Goal: Task Accomplishment & Management: Manage account settings

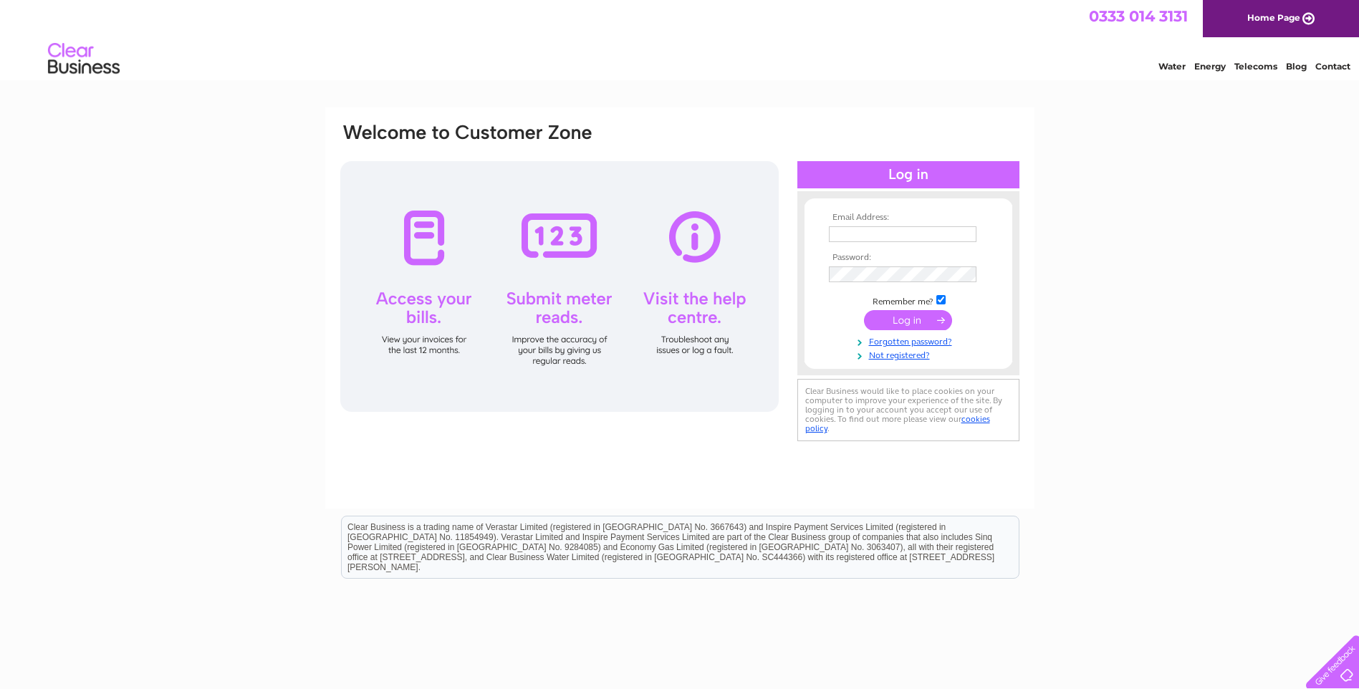
type input "Admin@tddecor.co.uk"
click at [914, 316] on input "submit" at bounding box center [908, 320] width 88 height 20
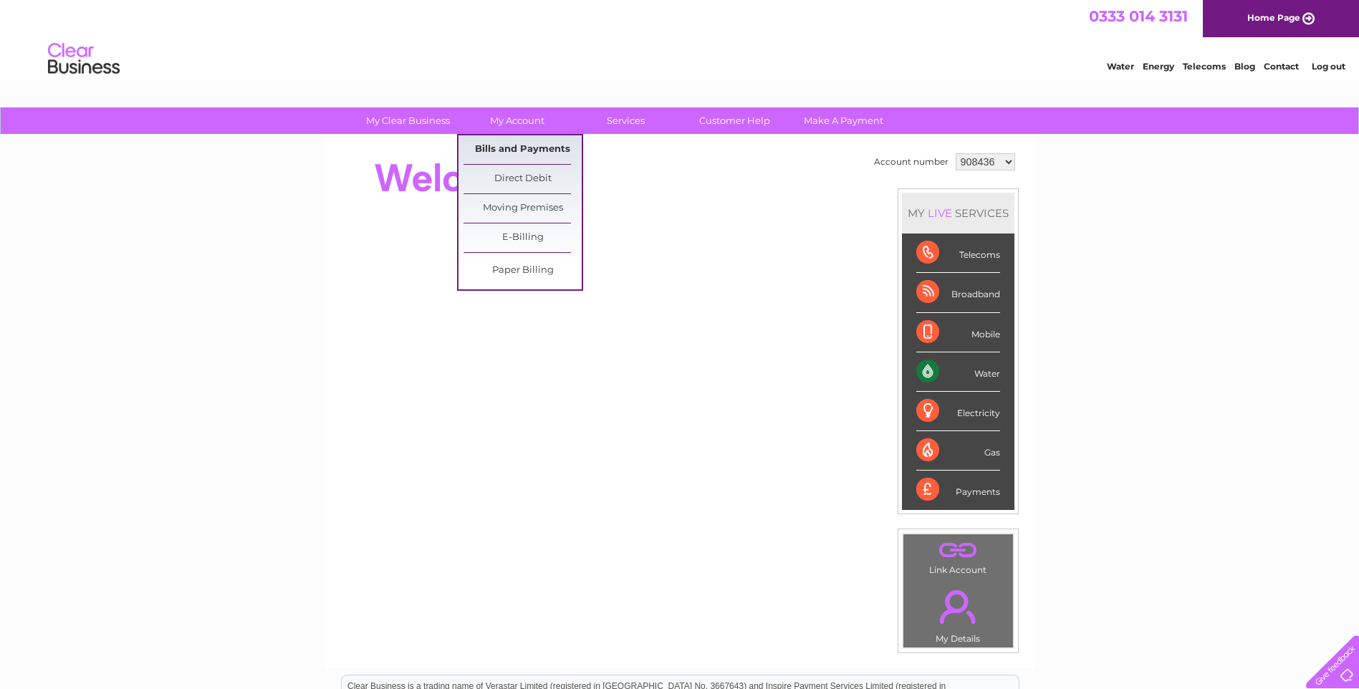
click at [529, 148] on link "Bills and Payments" at bounding box center [523, 149] width 118 height 29
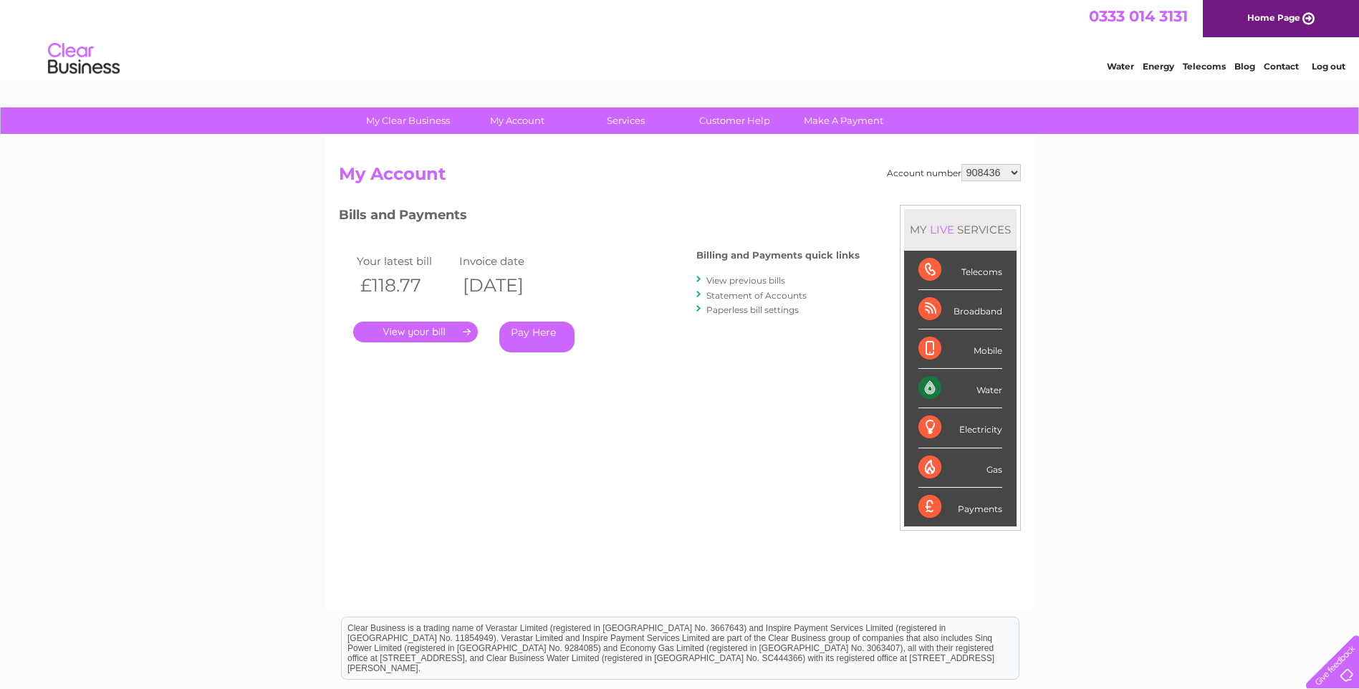
click at [397, 332] on link "." at bounding box center [415, 332] width 125 height 21
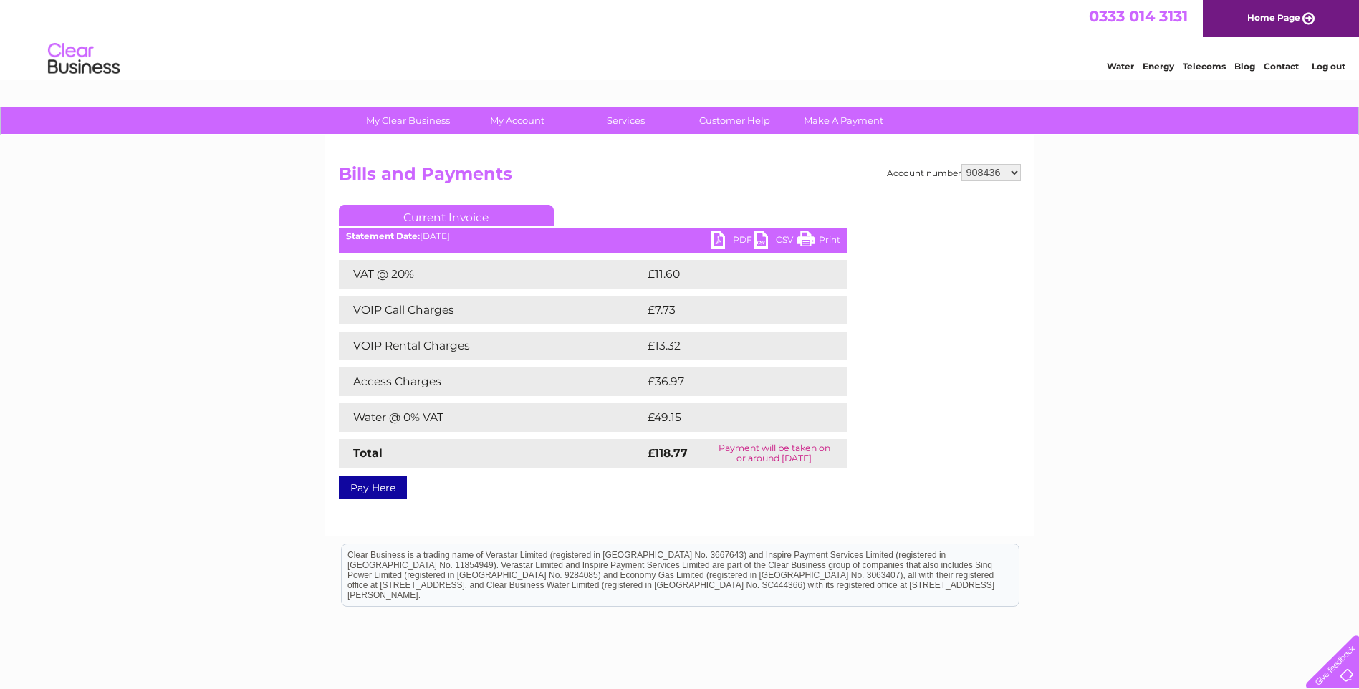
click at [729, 239] on link "PDF" at bounding box center [732, 241] width 43 height 21
click at [1335, 67] on link "Log out" at bounding box center [1329, 66] width 34 height 11
